Goal: Transaction & Acquisition: Purchase product/service

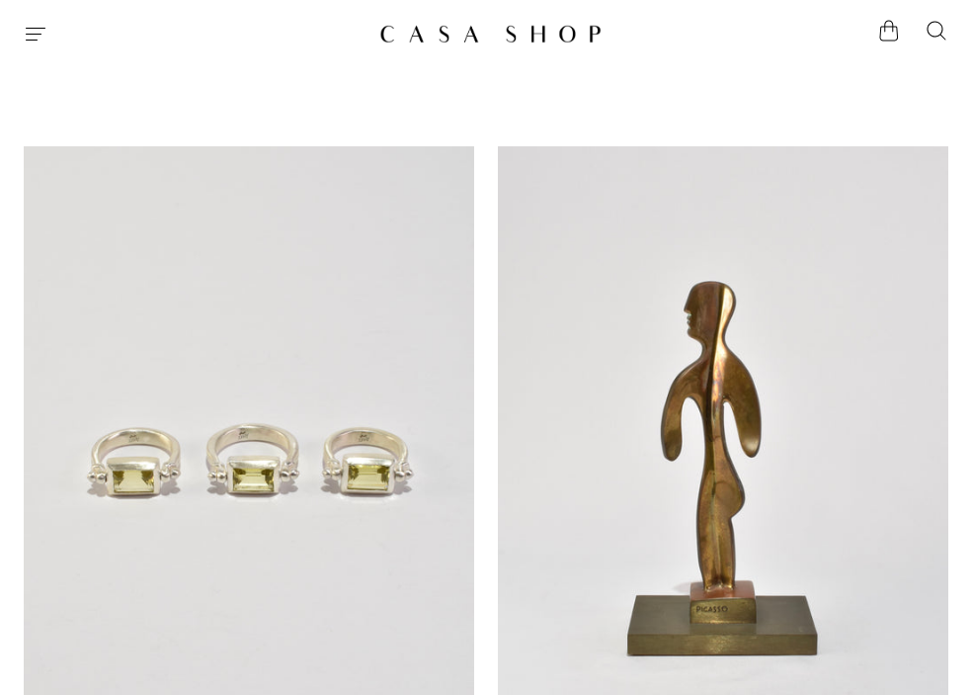
click at [49, 36] on div at bounding box center [194, 34] width 340 height 24
click at [40, 33] on icon "Menu" at bounding box center [36, 34] width 24 height 24
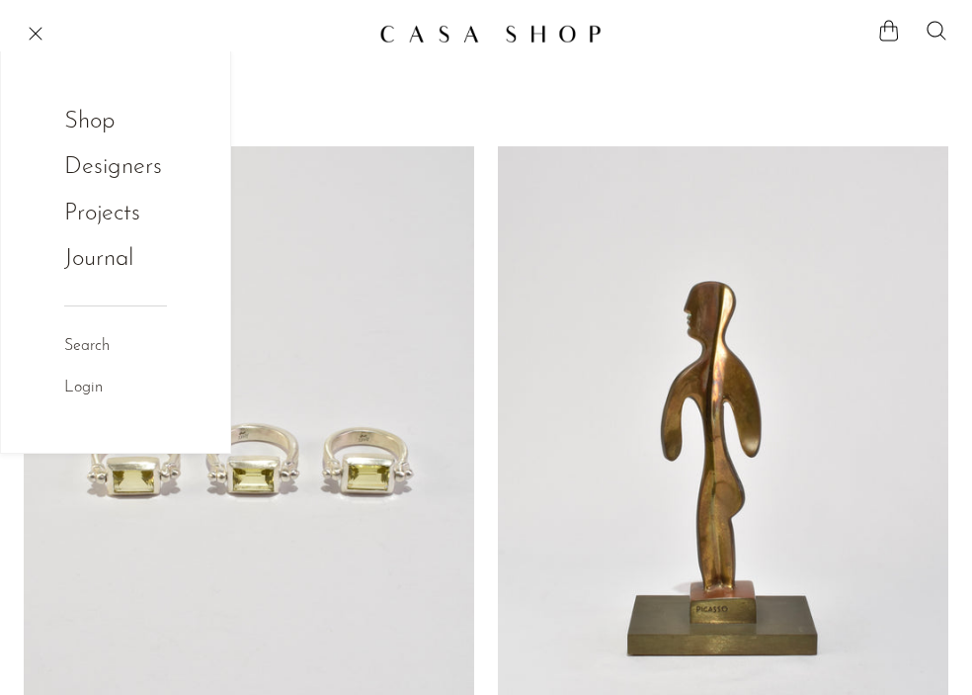
click at [99, 123] on link "Shop" at bounding box center [102, 122] width 77 height 38
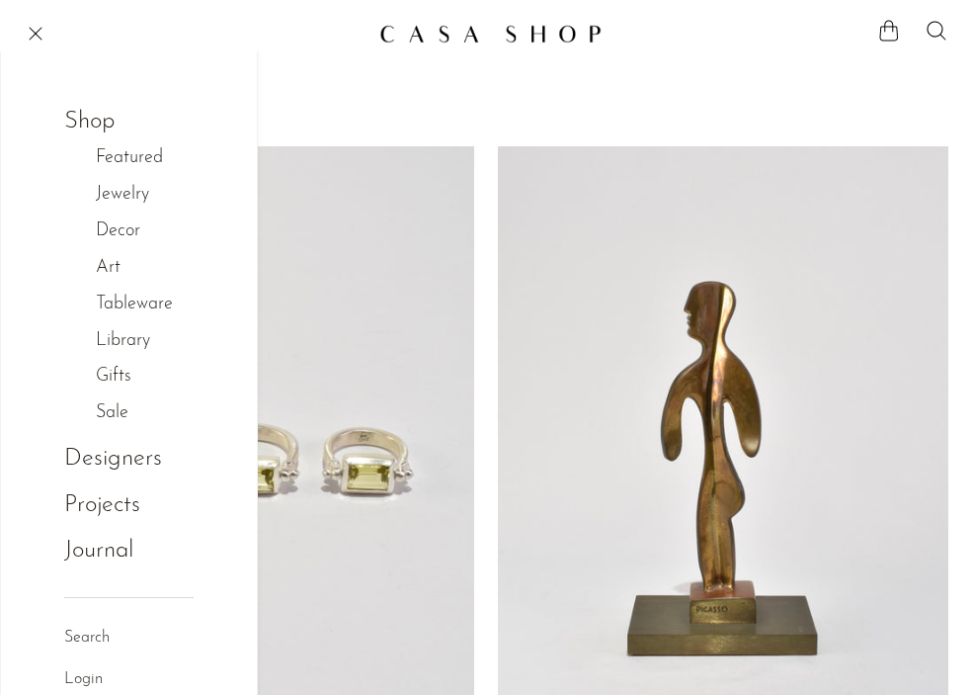
click at [133, 195] on link "Jewelry" at bounding box center [133, 195] width 74 height 29
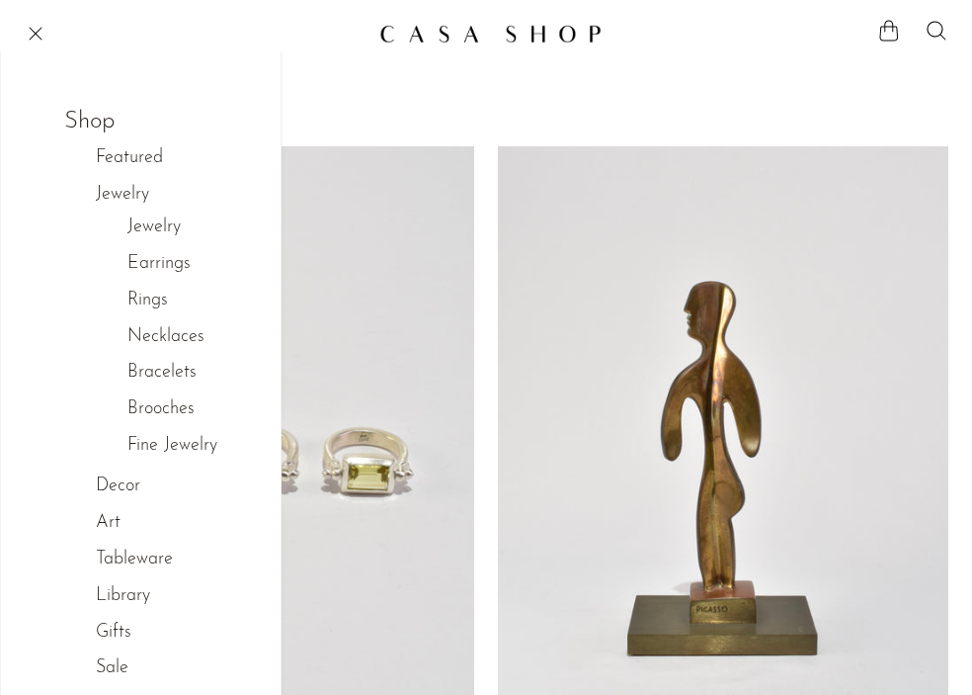
click at [145, 200] on link "Jewelry" at bounding box center [133, 195] width 74 height 29
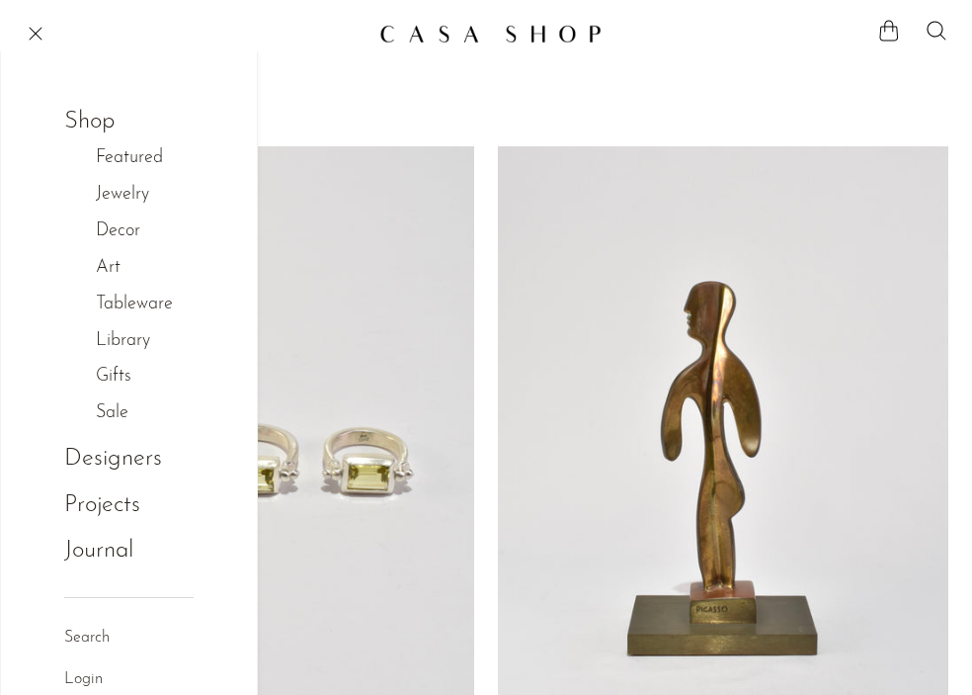
click at [128, 203] on link "Jewelry" at bounding box center [133, 195] width 74 height 29
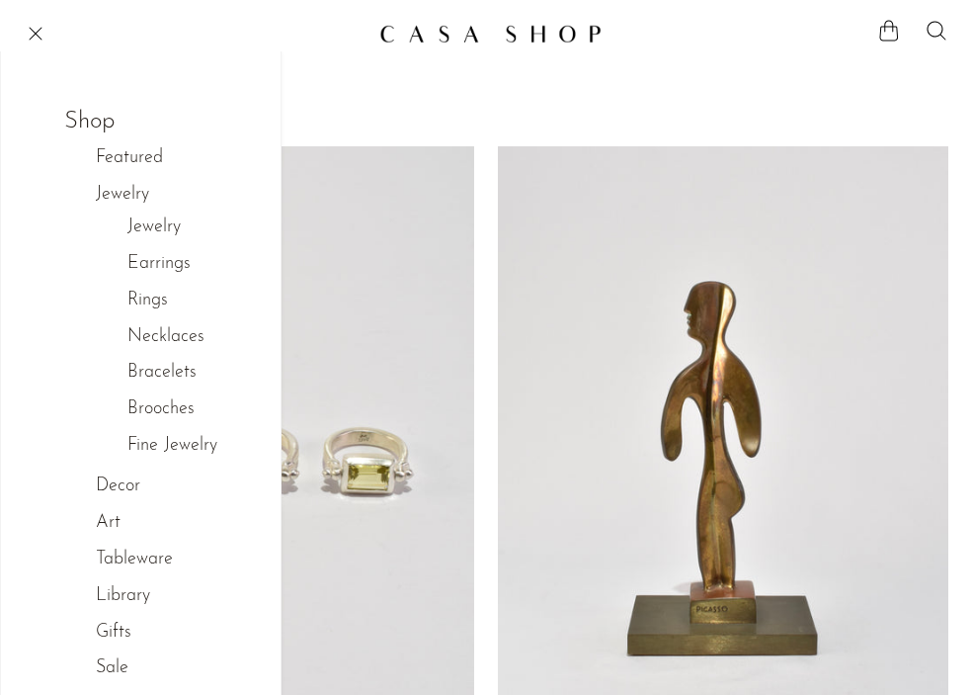
click at [139, 217] on link "Jewelry" at bounding box center [153, 227] width 53 height 29
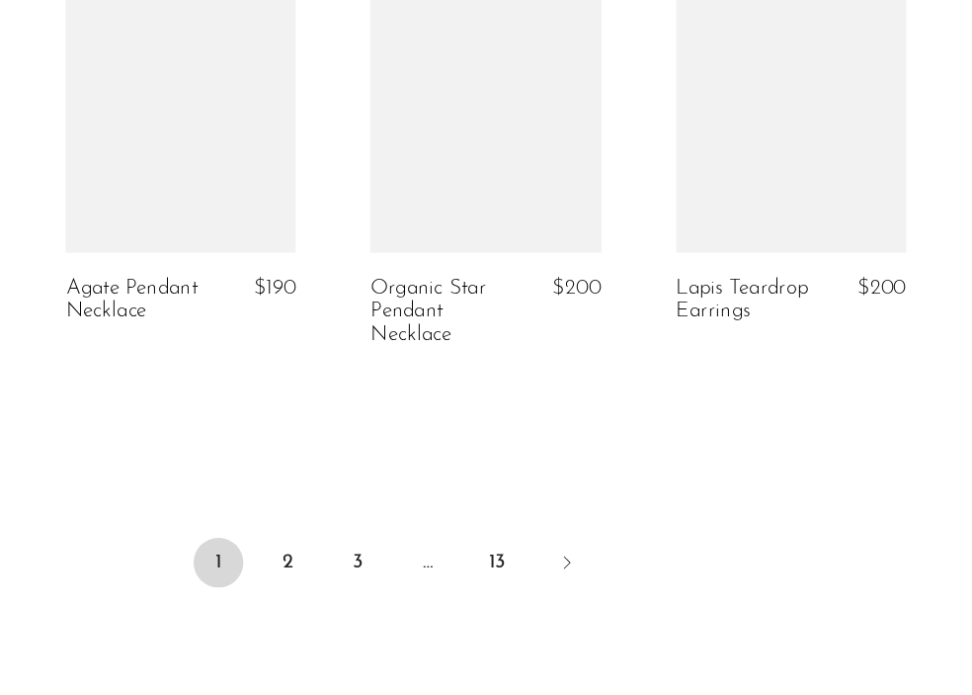
scroll to position [4162, 0]
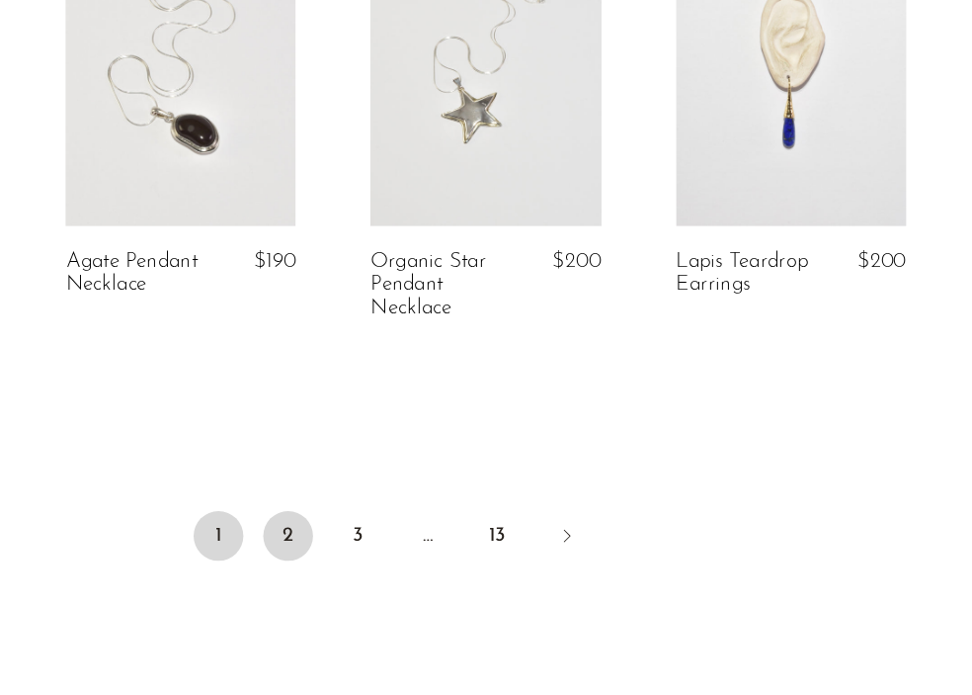
click at [383, 548] on link "2" at bounding box center [403, 568] width 40 height 40
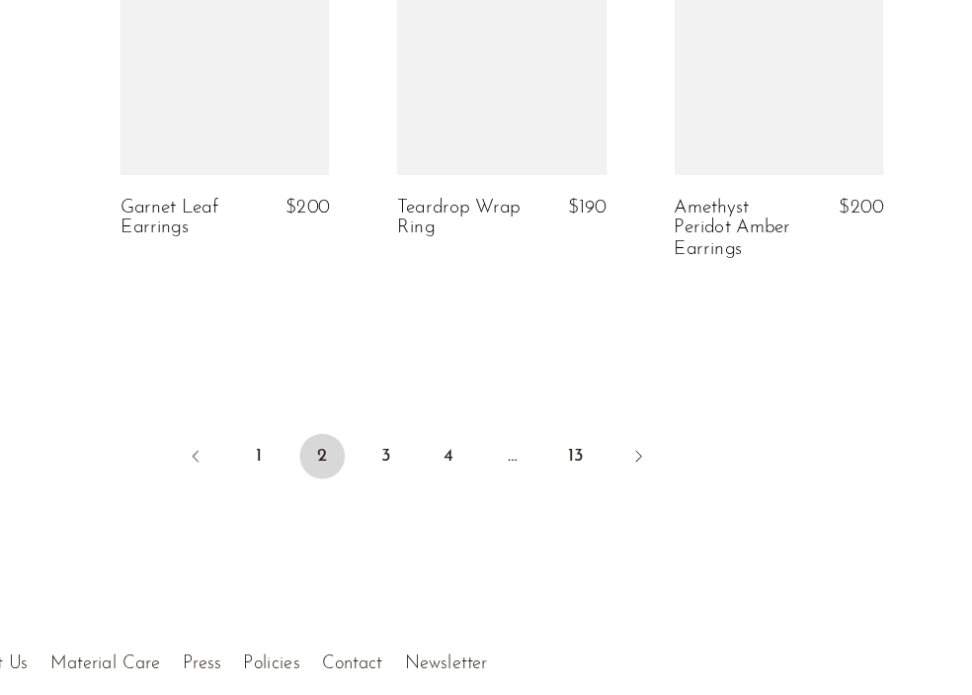
scroll to position [4342, 0]
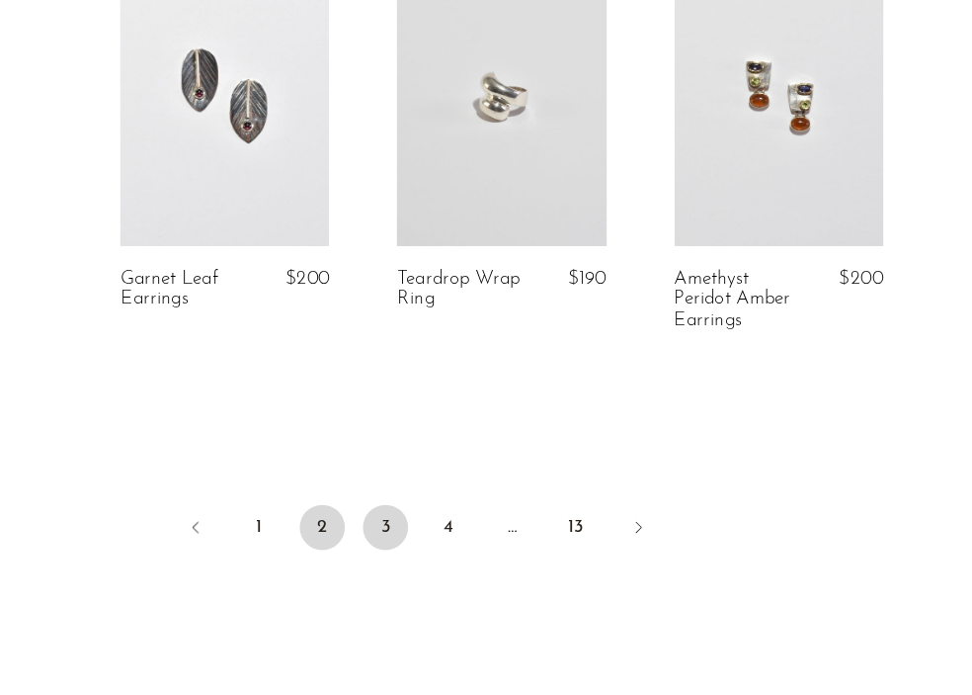
click at [439, 449] on link "3" at bounding box center [459, 462] width 40 height 40
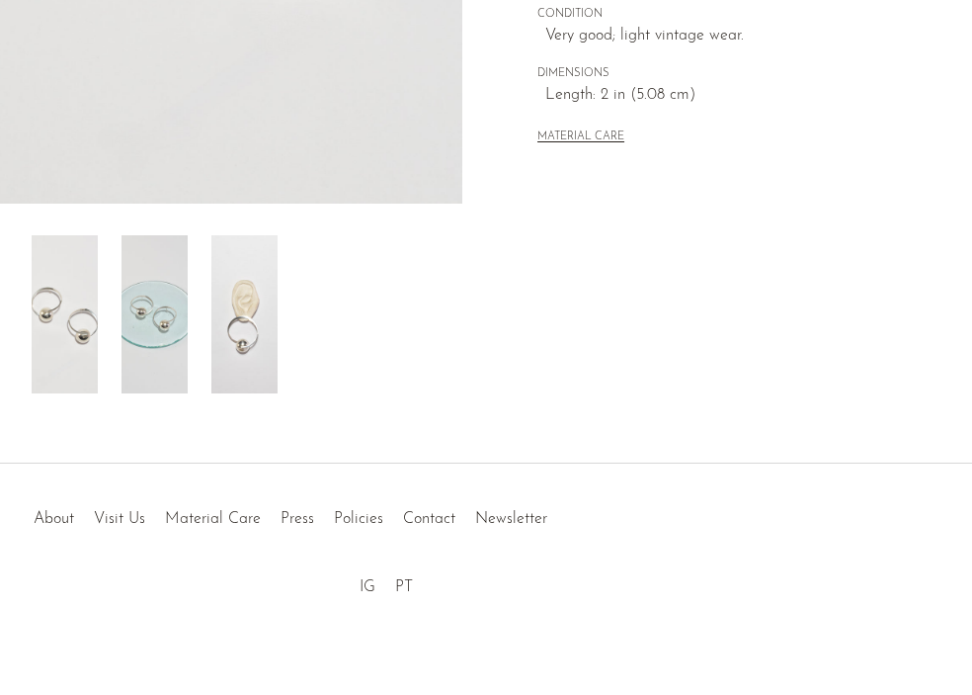
click at [271, 348] on img at bounding box center [244, 314] width 66 height 158
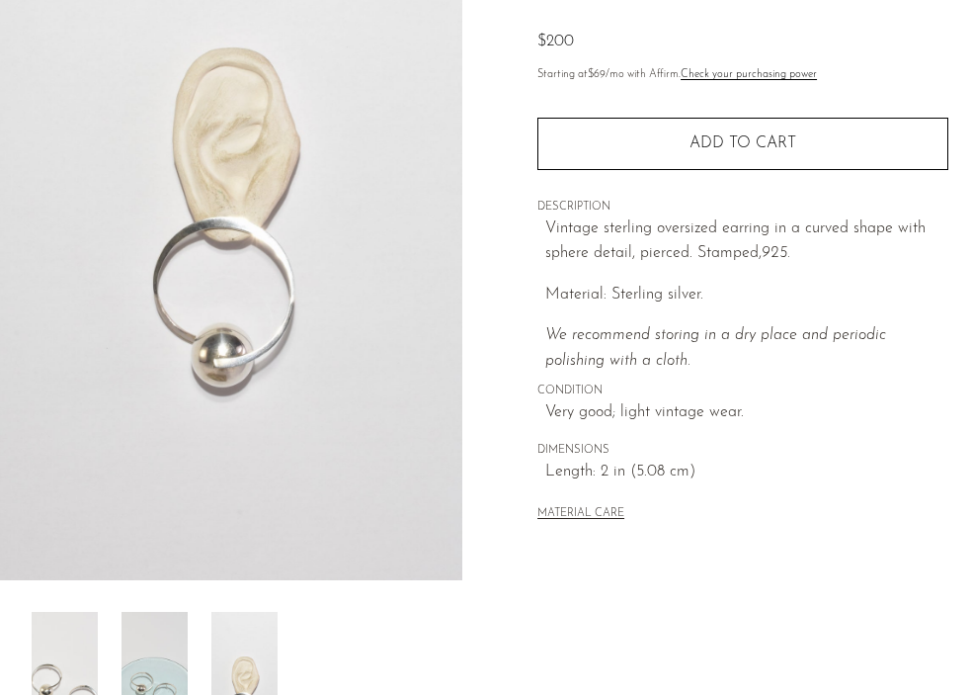
scroll to position [218, 0]
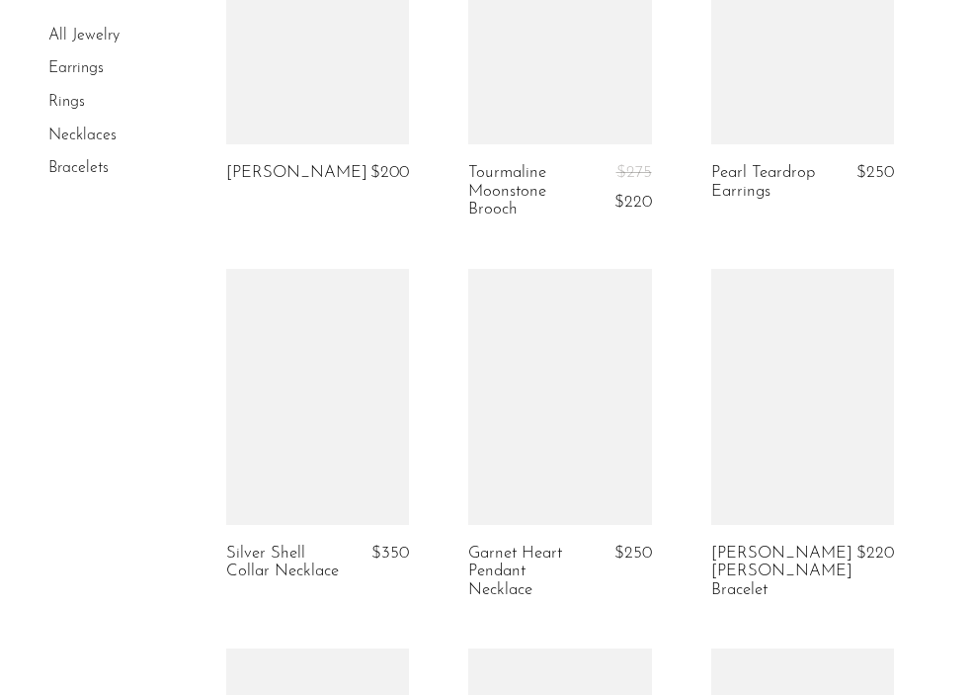
scroll to position [3840, 0]
